Goal: Use online tool/utility: Utilize a website feature to perform a specific function

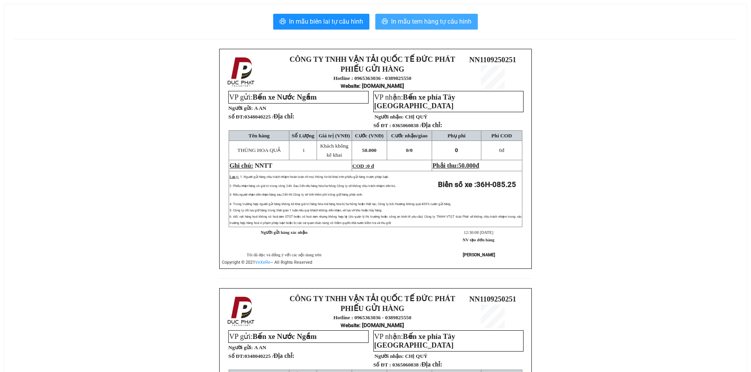
click at [422, 23] on span "In mẫu tem hàng tự cấu hình" at bounding box center [431, 22] width 80 height 10
click at [567, 339] on div "CÔNG TY TNHH VẬN TẢI QUỐC TẾ ĐỨC PHÁT PHIẾU GỬI HÀNG Hotline : 0965363036 - 038…" at bounding box center [375, 288] width 723 height 479
click at [554, 344] on div "CÔNG TY TNHH VẬN TẢI QUỐC TẾ ĐỨC PHÁT PHIẾU GỬI HÀNG Hotline : 0965363036 - 038…" at bounding box center [375, 288] width 723 height 479
click at [555, 344] on div "CÔNG TY TNHH VẬN TẢI QUỐC TẾ ĐỨC PHÁT PHIẾU GỬI HÀNG Hotline : 0965363036 - 038…" at bounding box center [375, 288] width 723 height 479
click at [564, 347] on div "CÔNG TY TNHH VẬN TẢI QUỐC TẾ ĐỨC PHÁT PHIẾU GỬI HÀNG Hotline : 0965363036 - 038…" at bounding box center [375, 288] width 723 height 479
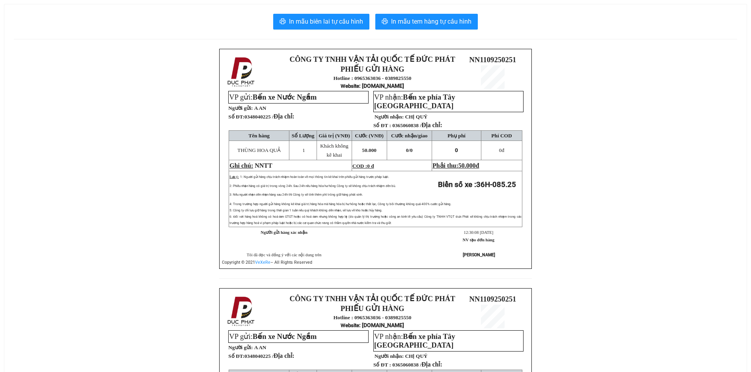
click at [569, 346] on div "CÔNG TY TNHH VẬN TẢI QUỐC TẾ ĐỨC PHÁT PHIẾU GỬI HÀNG Hotline : 0965363036 - 038…" at bounding box center [375, 288] width 723 height 479
click at [570, 342] on div "CÔNG TY TNHH VẬN TẢI QUỐC TẾ ĐỨC PHÁT PHIẾU GỬI HÀNG Hotline : 0965363036 - 038…" at bounding box center [375, 288] width 723 height 479
click at [571, 342] on div "CÔNG TY TNHH VẬN TẢI QUỐC TẾ ĐỨC PHÁT PHIẾU GỬI HÀNG Hotline : 0965363036 - 038…" at bounding box center [375, 288] width 723 height 479
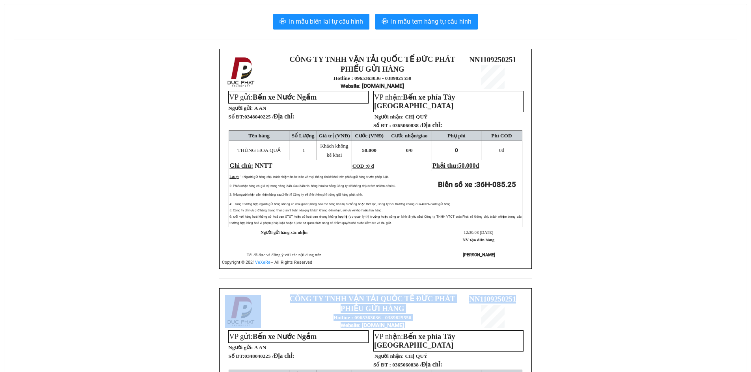
click at [568, 343] on div "CÔNG TY TNHH VẬN TẢI QUỐC TẾ ĐỨC PHÁT PHIẾU GỬI HÀNG Hotline : 0965363036 - 038…" at bounding box center [375, 288] width 723 height 479
click at [567, 343] on div "CÔNG TY TNHH VẬN TẢI QUỐC TẾ ĐỨC PHÁT PHIẾU GỬI HÀNG Hotline : 0965363036 - 038…" at bounding box center [375, 288] width 723 height 479
click at [567, 342] on div "CÔNG TY TNHH VẬN TẢI QUỐC TẾ ĐỨC PHÁT PHIẾU GỬI HÀNG Hotline : 0965363036 - 038…" at bounding box center [375, 288] width 723 height 479
click at [566, 342] on div "CÔNG TY TNHH VẬN TẢI QUỐC TẾ ĐỨC PHÁT PHIẾU GỬI HÀNG Hotline : 0965363036 - 038…" at bounding box center [375, 288] width 723 height 479
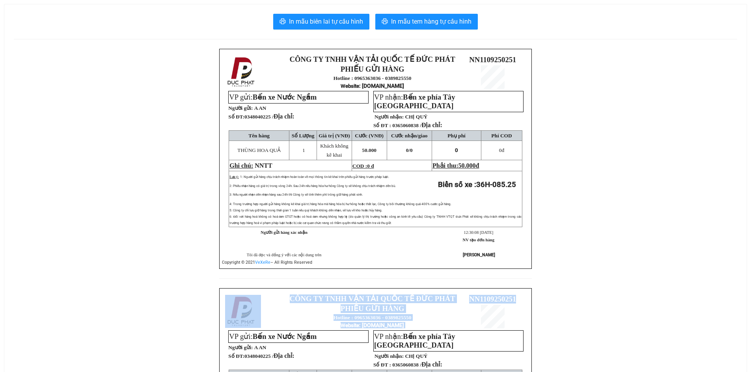
click at [566, 342] on div "CÔNG TY TNHH VẬN TẢI QUỐC TẾ ĐỨC PHÁT PHIẾU GỬI HÀNG Hotline : 0965363036 - 038…" at bounding box center [375, 288] width 723 height 479
click at [566, 341] on div "CÔNG TY TNHH VẬN TẢI QUỐC TẾ ĐỨC PHÁT PHIẾU GỬI HÀNG Hotline : 0965363036 - 038…" at bounding box center [375, 288] width 723 height 479
click at [565, 341] on div "CÔNG TY TNHH VẬN TẢI QUỐC TẾ ĐỨC PHÁT PHIẾU GỬI HÀNG Hotline : 0965363036 - 038…" at bounding box center [375, 288] width 723 height 479
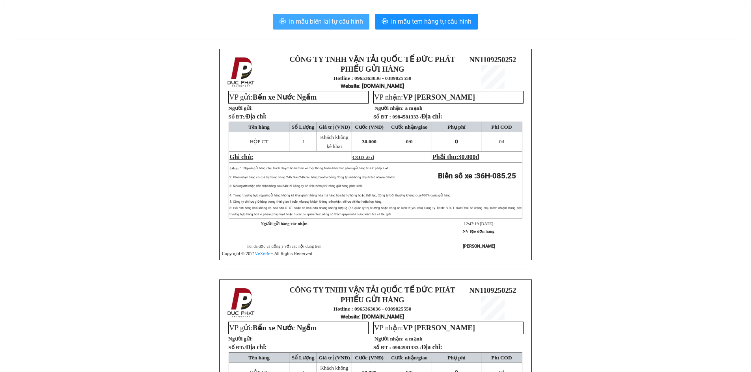
click at [331, 24] on span "In mẫu biên lai tự cấu hình" at bounding box center [326, 22] width 74 height 10
